Goal: Use online tool/utility: Utilize a website feature to perform a specific function

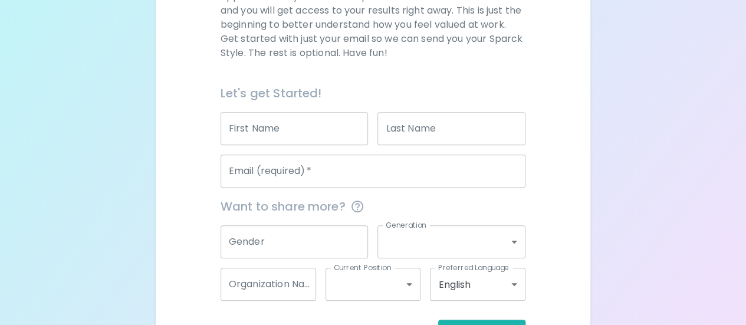
scroll to position [200, 0]
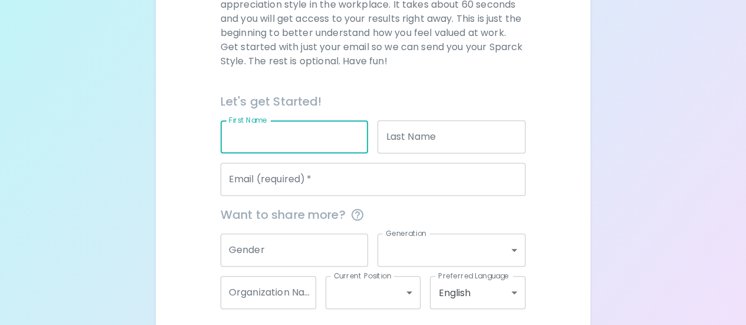
click at [287, 142] on input "First Name" at bounding box center [295, 136] width 148 height 33
type input "[PERSON_NAME]"
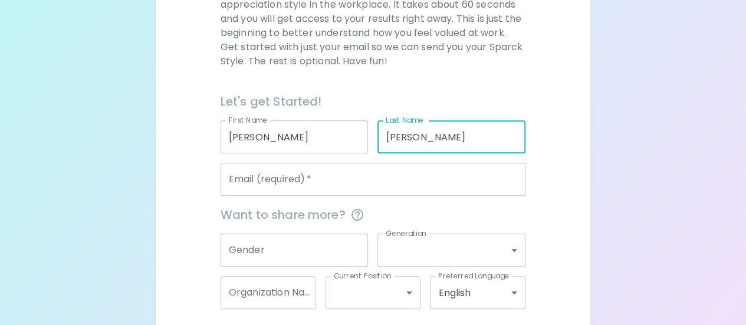
type input "[PERSON_NAME]"
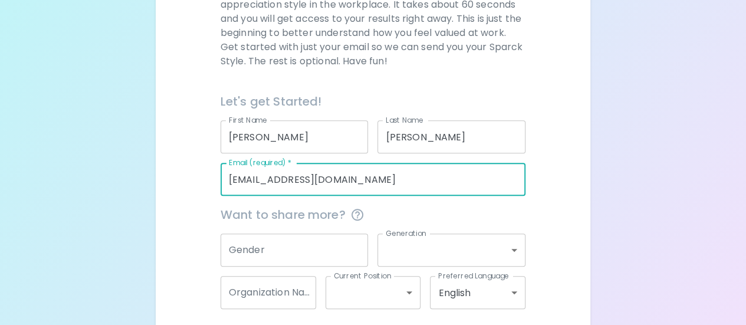
type input "[EMAIL_ADDRESS][DOMAIN_NAME]"
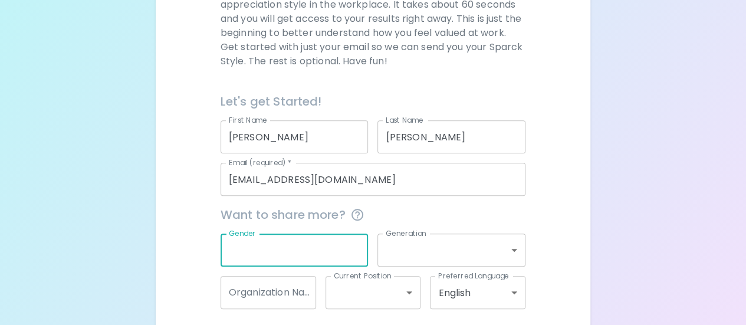
click at [295, 250] on input "Gender" at bounding box center [295, 250] width 148 height 33
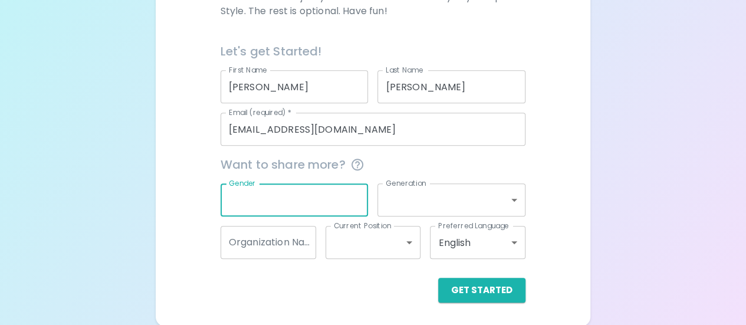
scroll to position [251, 0]
click at [452, 282] on button "Get Started" at bounding box center [481, 289] width 87 height 25
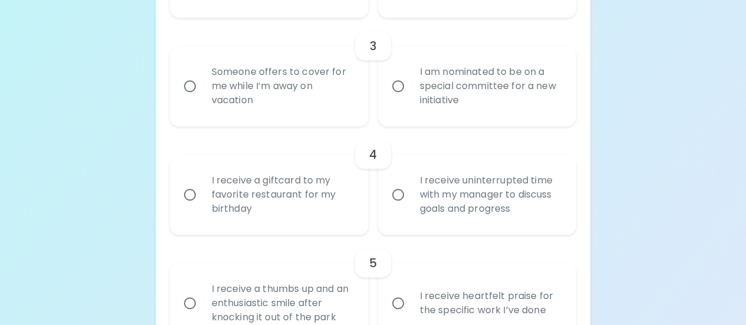
scroll to position [529, 0]
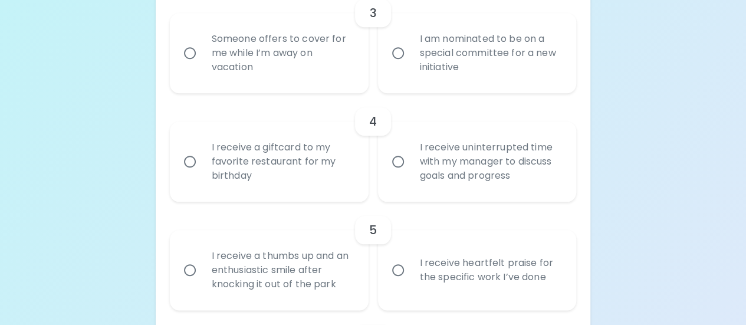
click at [191, 154] on input "I receive a giftcard to my favorite restaurant for my birthday" at bounding box center [190, 161] width 25 height 25
radio input "true"
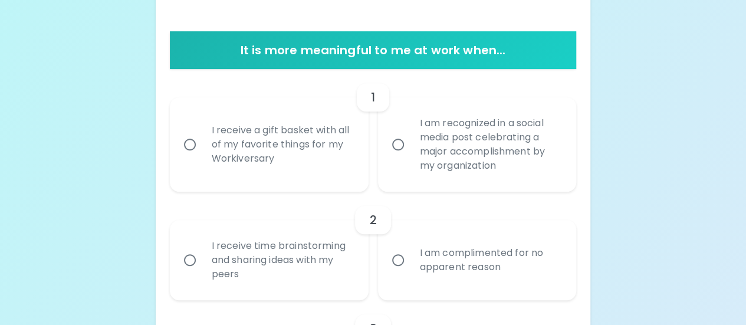
scroll to position [214, 0]
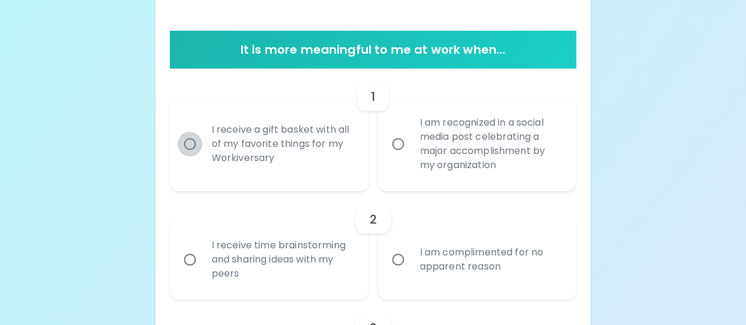
click at [191, 154] on input "I receive a gift basket with all of my favorite things for my Workiversary" at bounding box center [190, 144] width 25 height 25
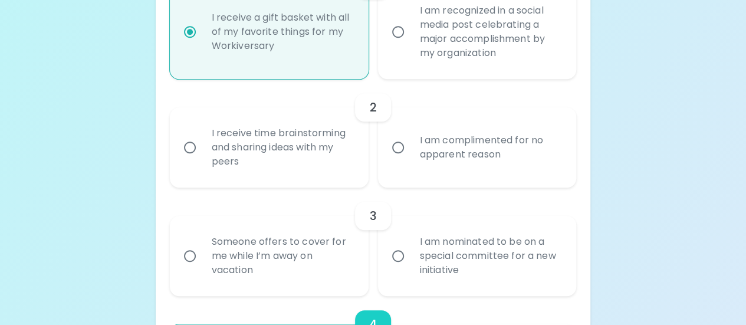
scroll to position [327, 0]
radio input "true"
click at [399, 146] on input "I am complimented for no apparent reason" at bounding box center [398, 146] width 25 height 25
radio input "false"
radio input "true"
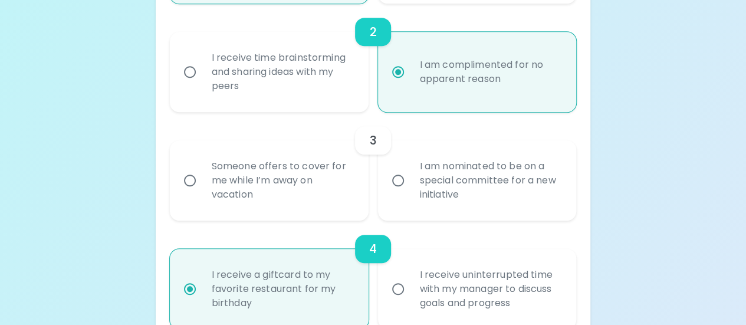
scroll to position [408, 0]
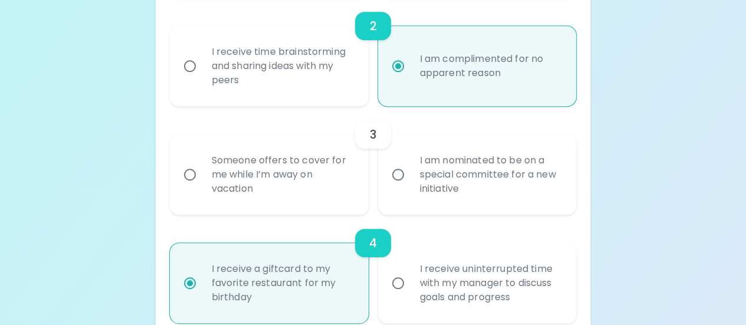
radio input "true"
click at [186, 172] on input "Someone offers to cover for me while I’m away on vacation" at bounding box center [190, 174] width 25 height 25
radio input "false"
radio input "true"
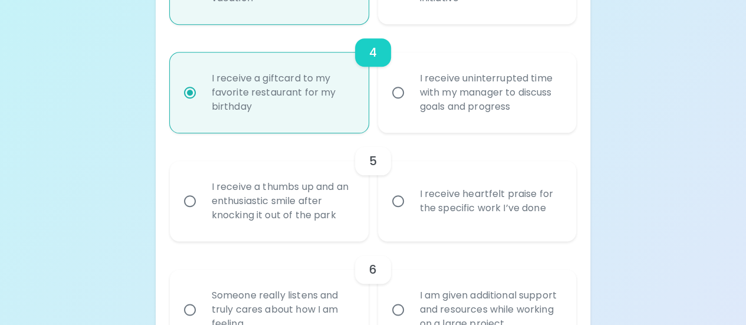
scroll to position [604, 0]
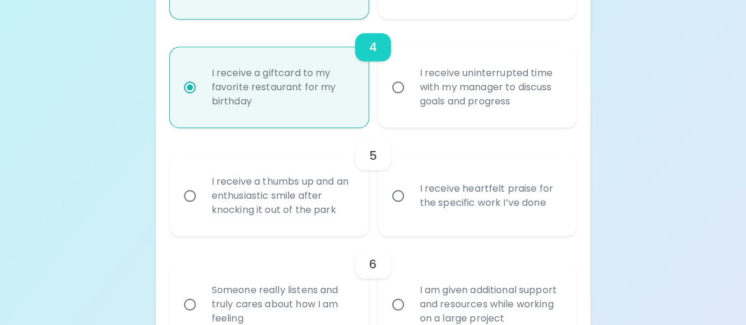
radio input "true"
click at [399, 195] on input "I receive heartfelt praise for the specific work I’ve done" at bounding box center [398, 196] width 25 height 25
radio input "false"
radio input "true"
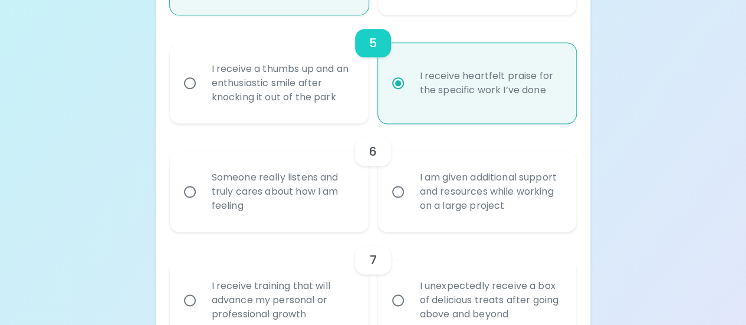
scroll to position [726, 0]
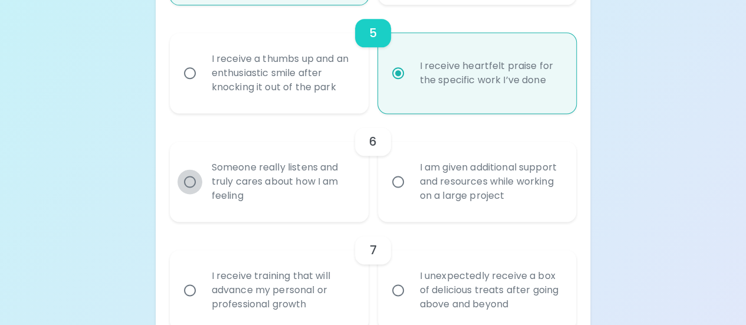
radio input "true"
click at [197, 181] on input "Someone really listens and truly cares about how I am feeling" at bounding box center [190, 181] width 25 height 25
radio input "false"
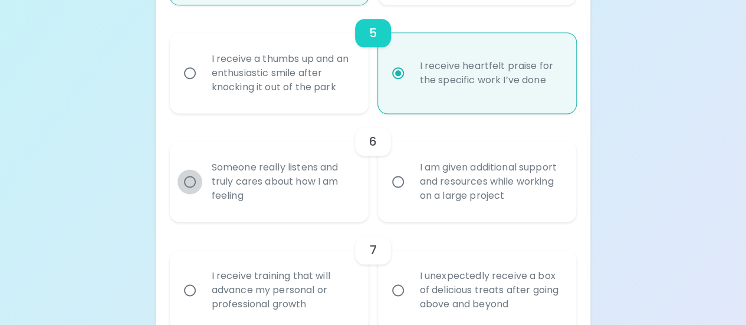
radio input "false"
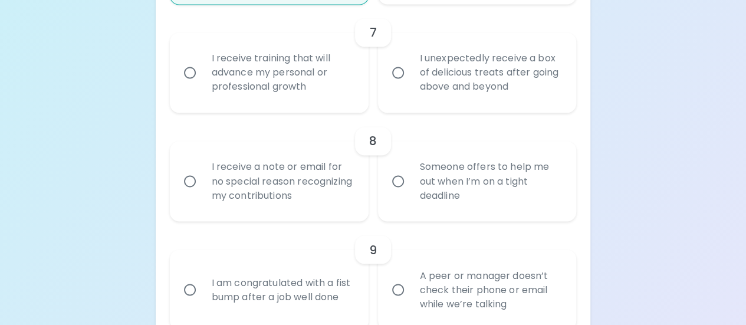
scroll to position [944, 0]
radio input "true"
click at [190, 83] on input "I receive training that will advance my personal or professional growth" at bounding box center [190, 73] width 25 height 25
radio input "false"
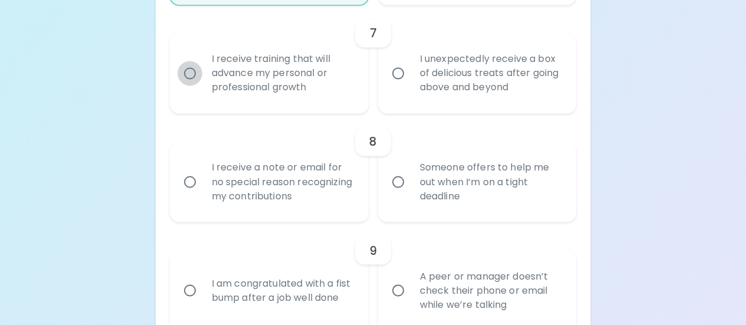
radio input "false"
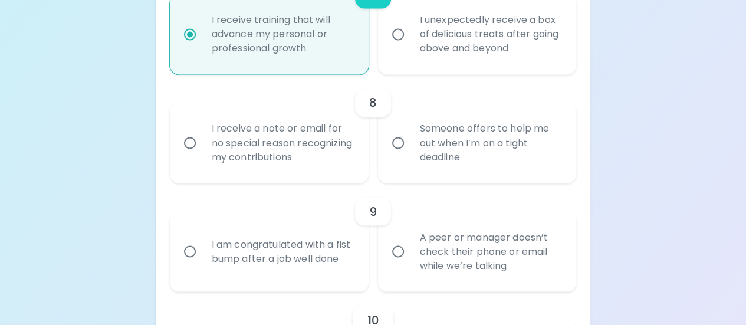
scroll to position [985, 0]
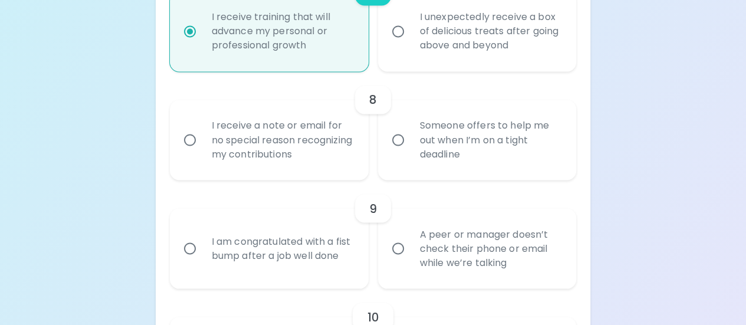
radio input "true"
click at [405, 141] on input "Someone offers to help me out when I’m on a tight deadline" at bounding box center [398, 139] width 25 height 25
radio input "false"
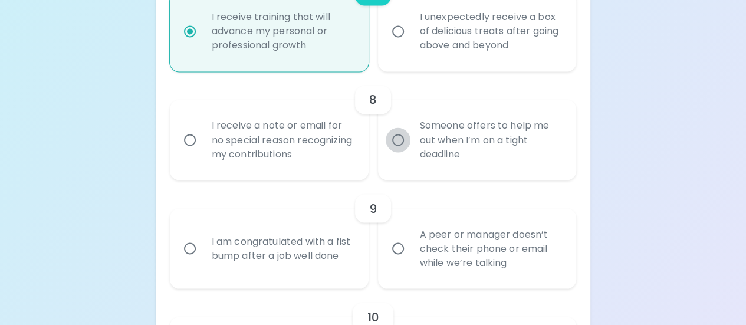
radio input "false"
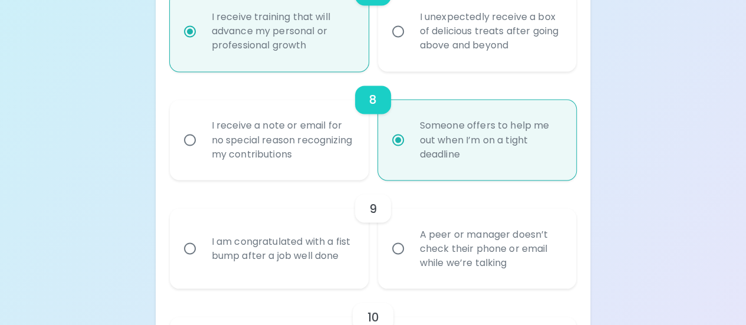
scroll to position [1080, 0]
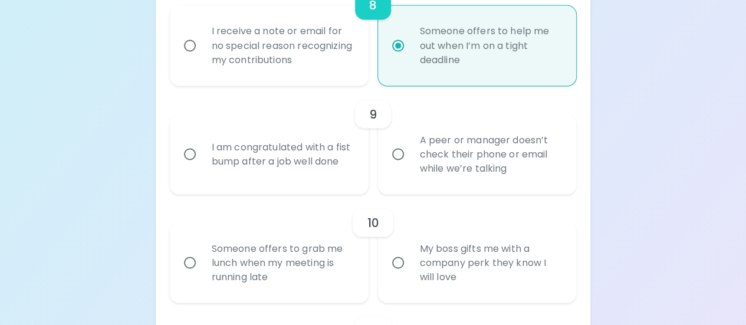
radio input "true"
click at [249, 145] on div "I am congratulated with a fist bump after a job well done" at bounding box center [282, 154] width 160 height 57
click at [202, 145] on input "I am congratulated with a fist bump after a job well done" at bounding box center [190, 154] width 25 height 25
radio input "false"
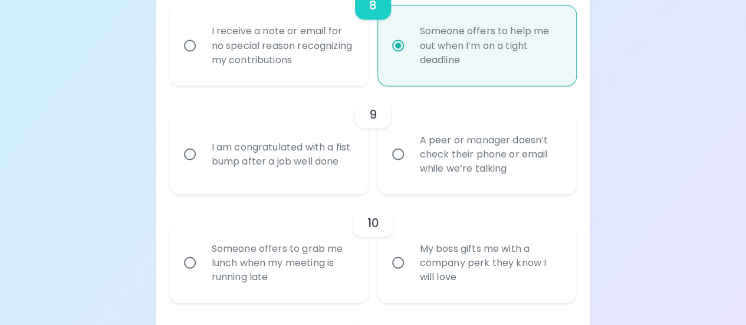
radio input "false"
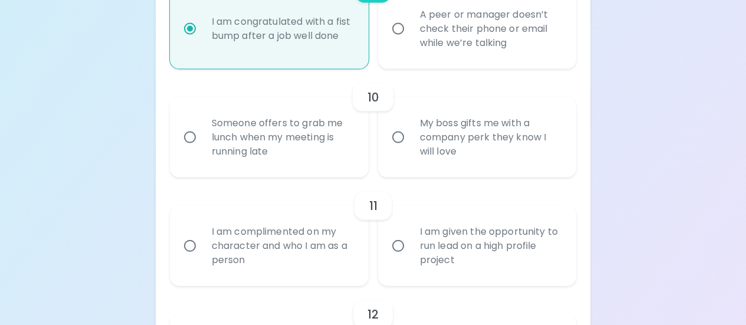
scroll to position [1205, 0]
radio input "true"
click at [249, 145] on div "Someone offers to grab me lunch when my meeting is running late" at bounding box center [282, 136] width 160 height 71
click at [202, 145] on input "Someone offers to grab me lunch when my meeting is running late" at bounding box center [190, 137] width 25 height 25
radio input "false"
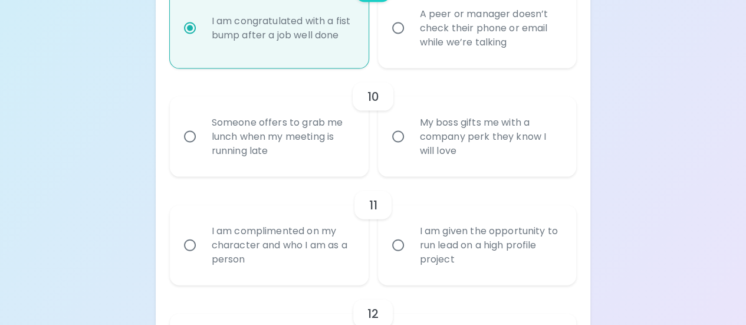
radio input "false"
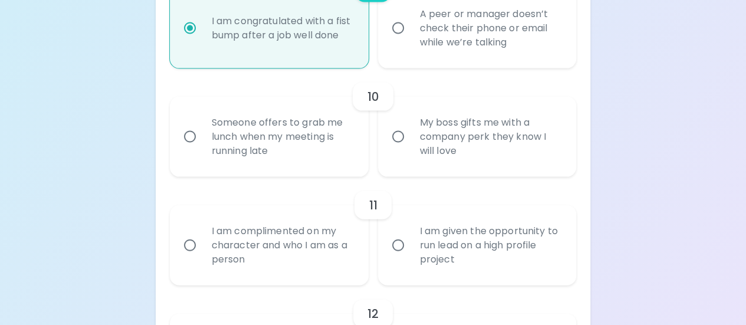
radio input "false"
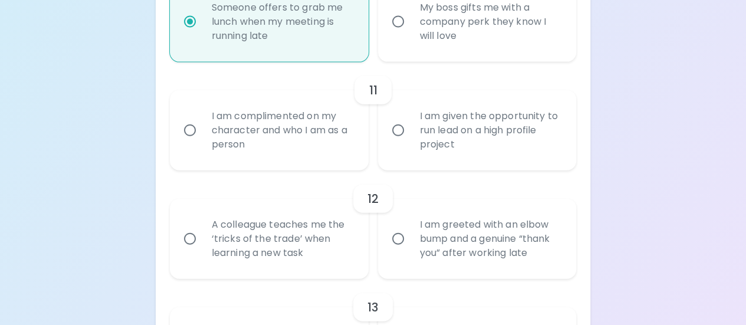
scroll to position [1324, 0]
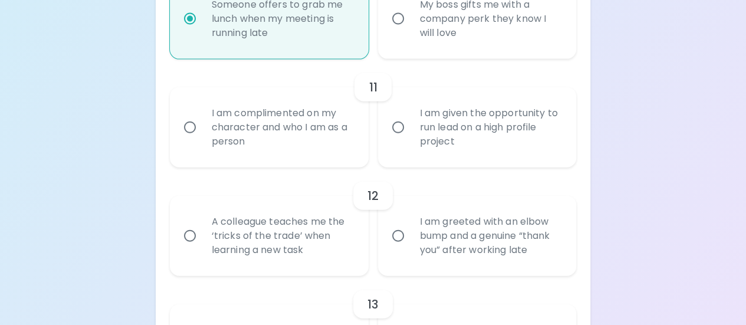
radio input "true"
click at [249, 145] on div "I am complimented on my character and who I am as a person" at bounding box center [282, 127] width 160 height 71
click at [202, 140] on input "I am complimented on my character and who I am as a person" at bounding box center [190, 127] width 25 height 25
radio input "false"
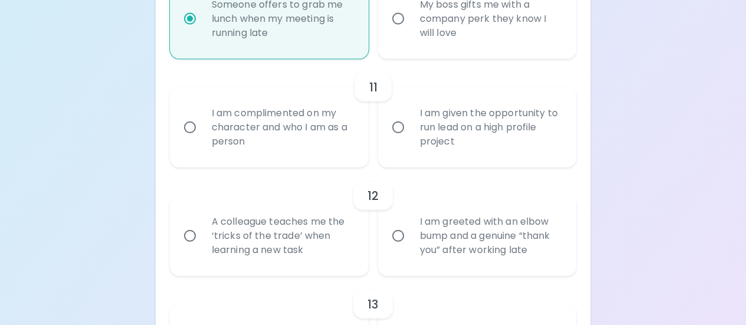
radio input "false"
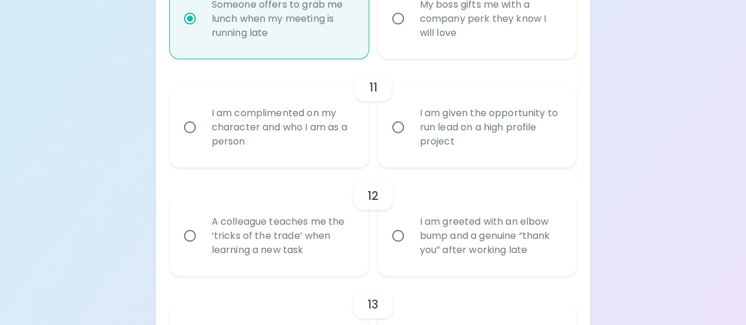
radio input "false"
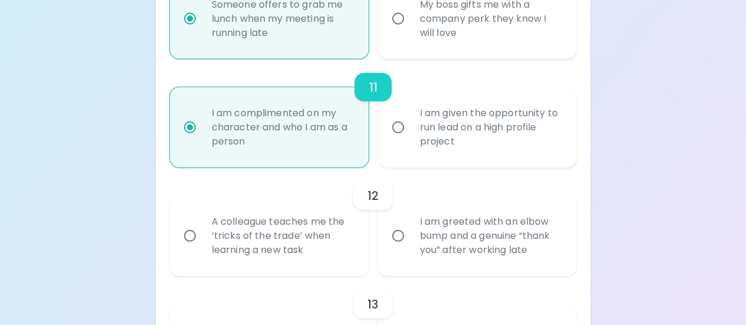
scroll to position [1418, 0]
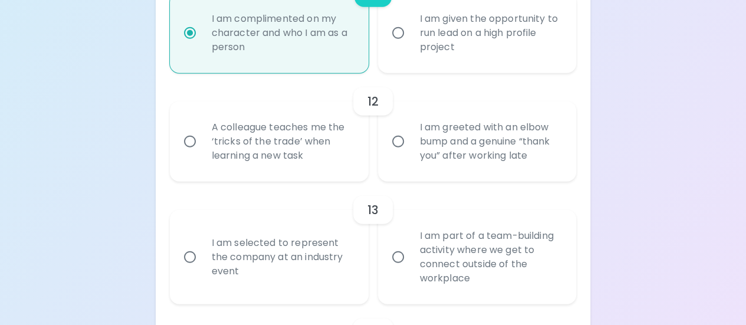
radio input "true"
click at [249, 145] on div "A colleague teaches me the ‘tricks of the trade’ when learning a new task" at bounding box center [282, 141] width 160 height 71
click at [202, 145] on input "A colleague teaches me the ‘tricks of the trade’ when learning a new task" at bounding box center [190, 141] width 25 height 25
radio input "false"
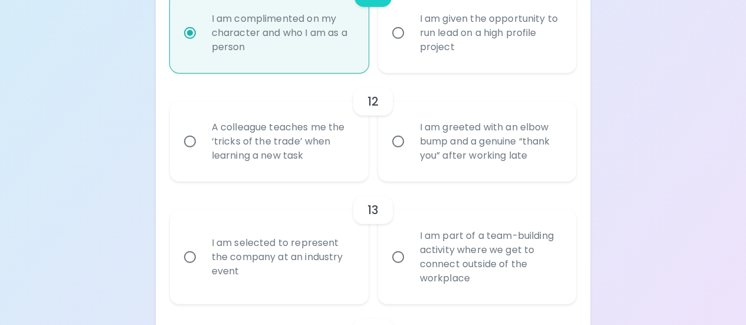
radio input "false"
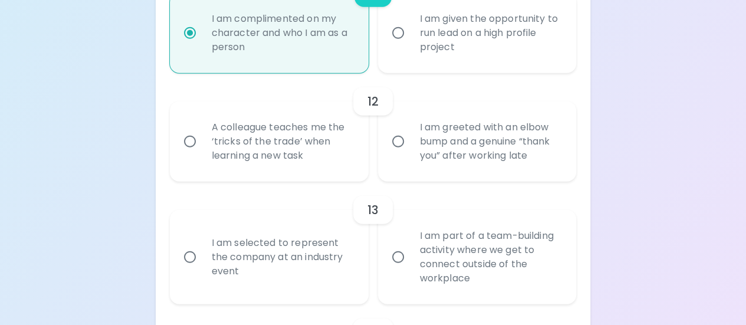
radio input "false"
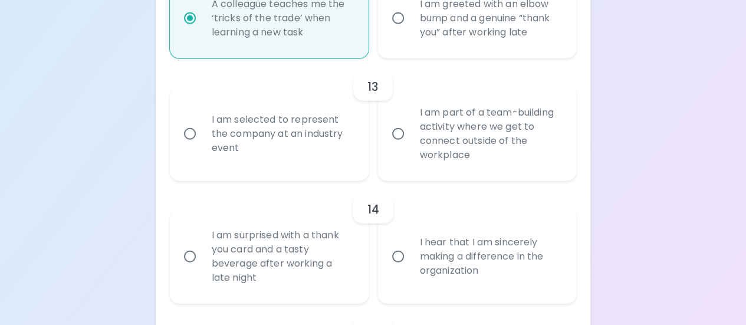
scroll to position [1578, 0]
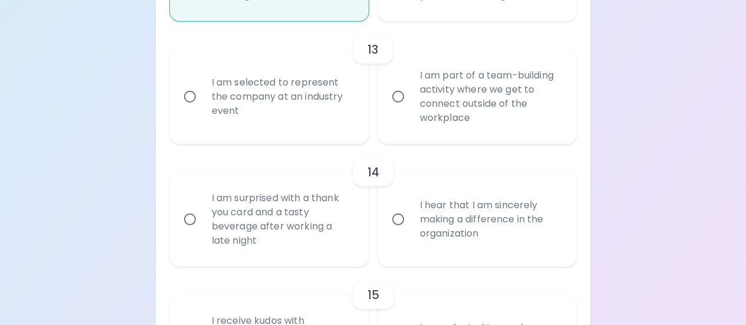
radio input "true"
click at [388, 104] on input "I am part of a team-building activity where we get to connect outside of the wo…" at bounding box center [398, 96] width 25 height 25
radio input "false"
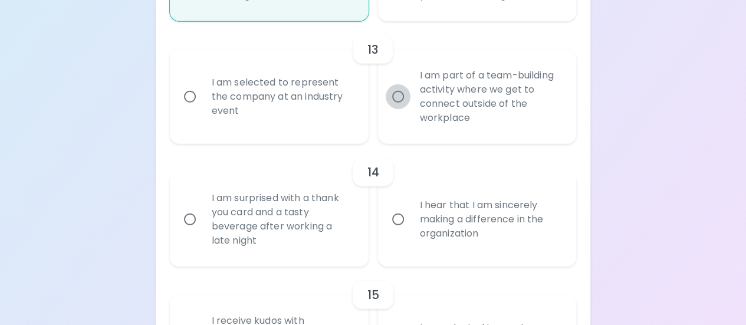
radio input "false"
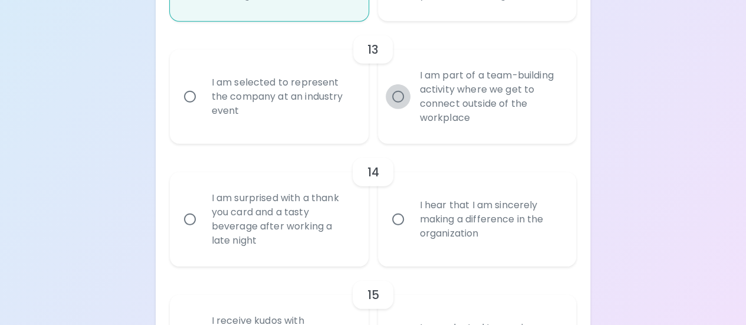
radio input "false"
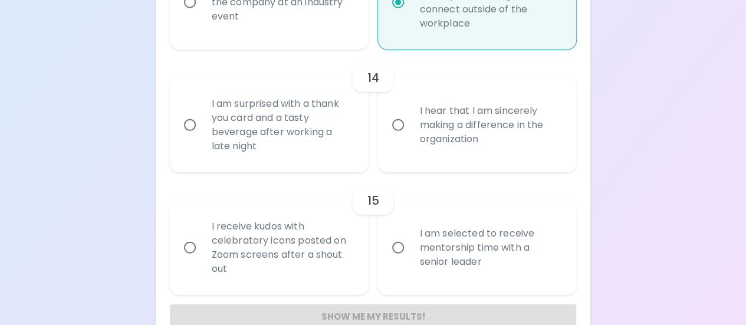
radio input "true"
click at [272, 135] on div "I am surprised with a thank you card and a tasty beverage after working a late …" at bounding box center [282, 125] width 160 height 85
click at [202, 135] on input "I am surprised with a thank you card and a tasty beverage after working a late …" at bounding box center [190, 125] width 25 height 25
radio input "false"
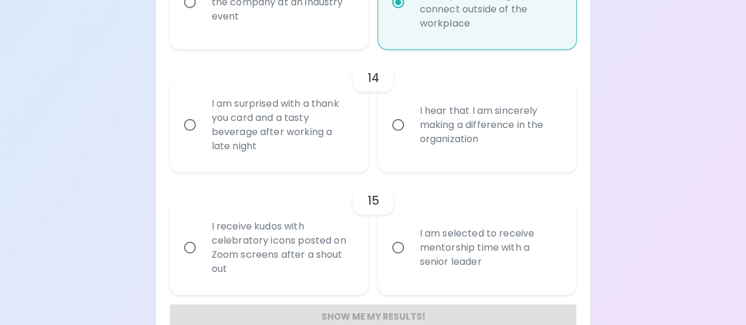
radio input "false"
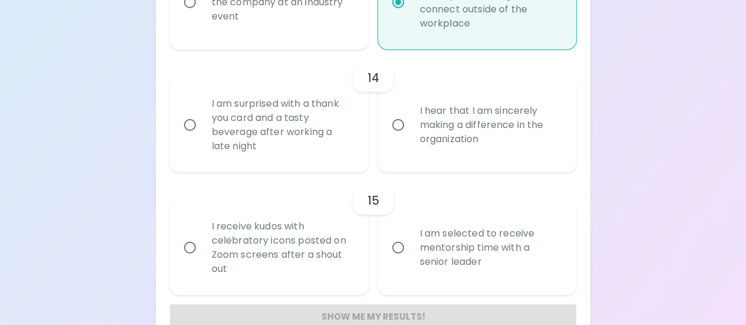
radio input "false"
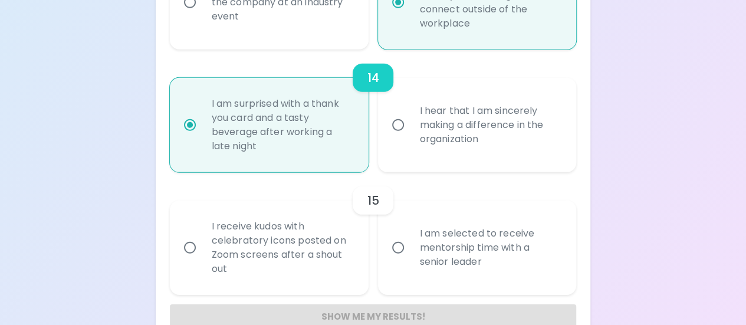
scroll to position [1700, 0]
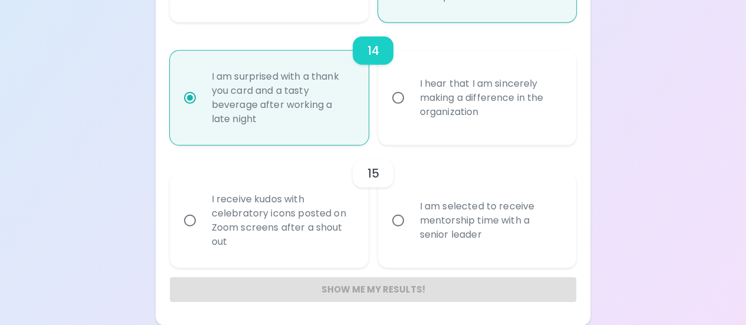
radio input "true"
click at [409, 223] on input "I am selected to receive mentorship time with a senior leader" at bounding box center [398, 220] width 25 height 25
radio input "false"
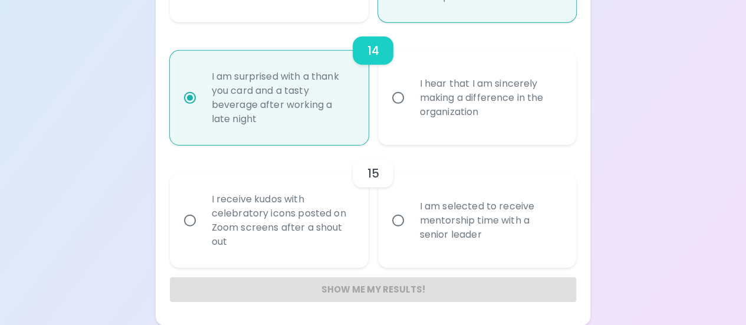
radio input "false"
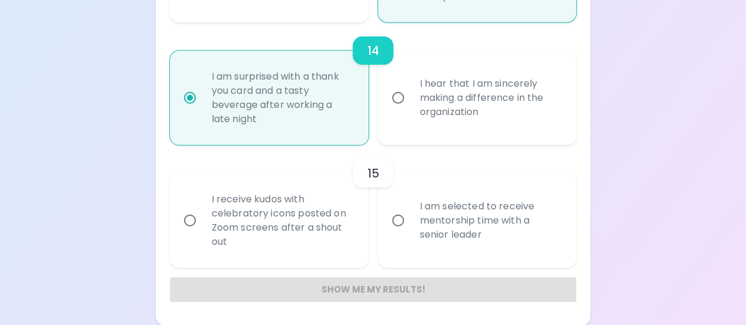
radio input "false"
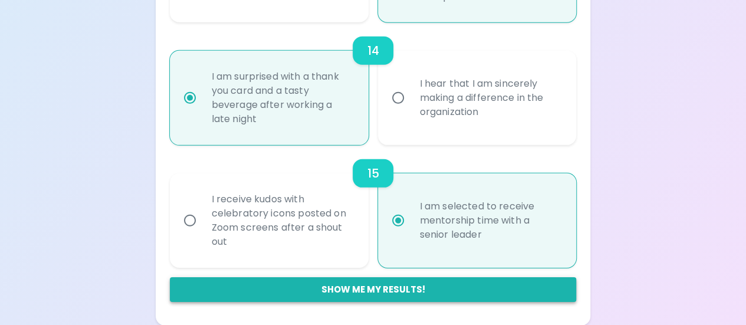
radio input "true"
click at [398, 285] on button "Show me my results!" at bounding box center [373, 289] width 407 height 25
radio input "false"
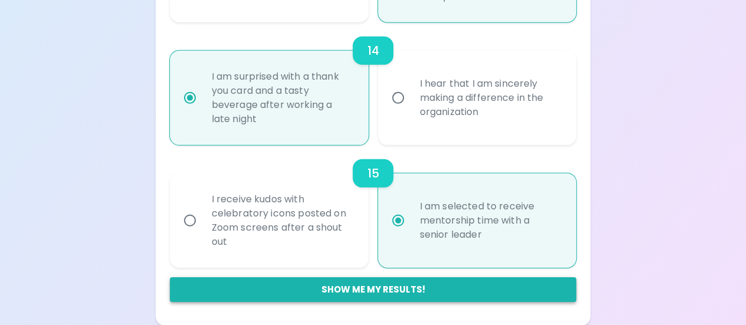
radio input "false"
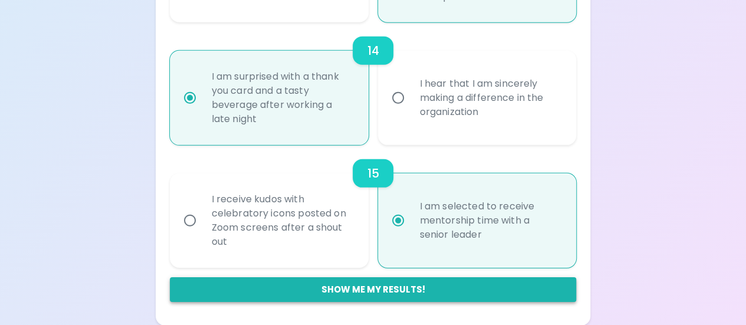
radio input "false"
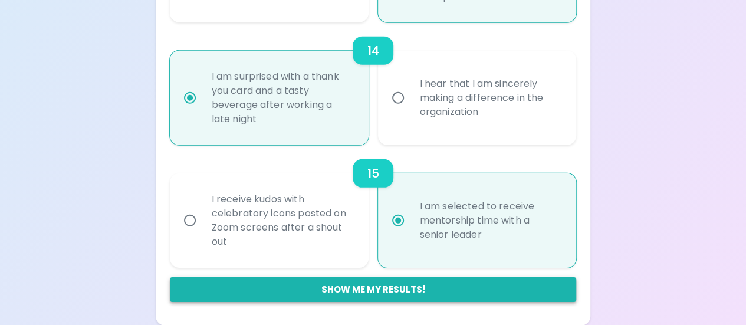
radio input "false"
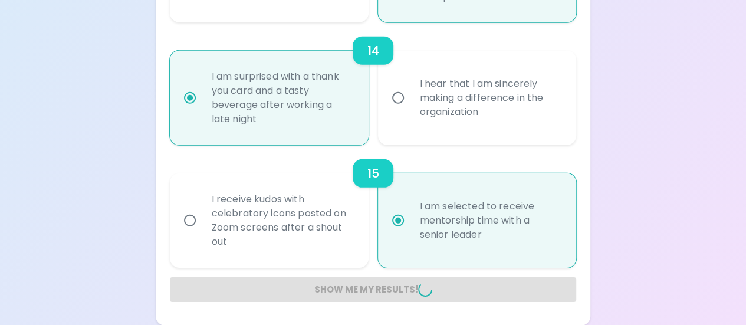
radio input "false"
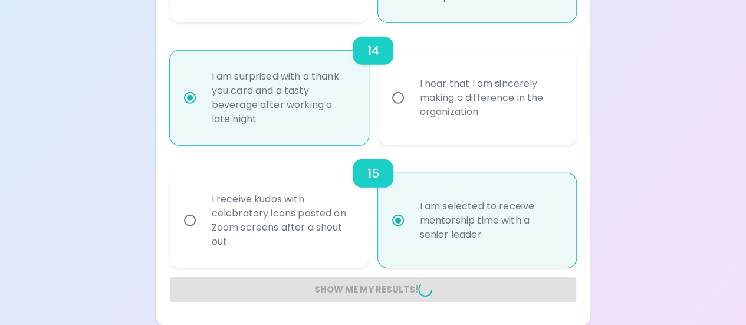
radio input "false"
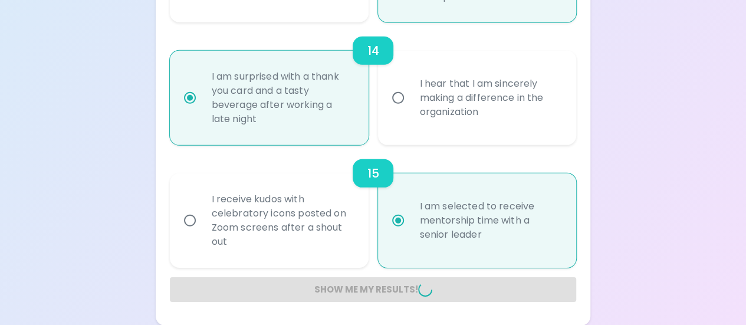
radio input "false"
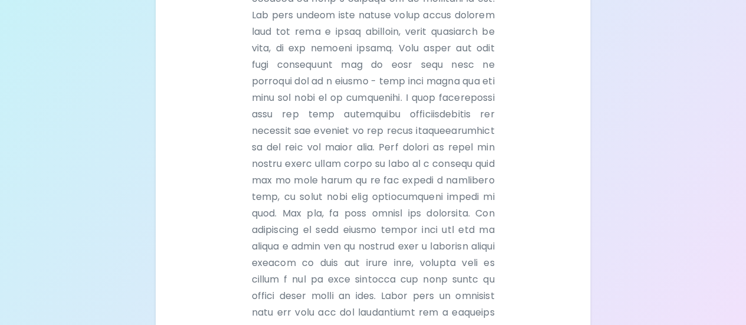
scroll to position [517, 0]
